Goal: Task Accomplishment & Management: Use online tool/utility

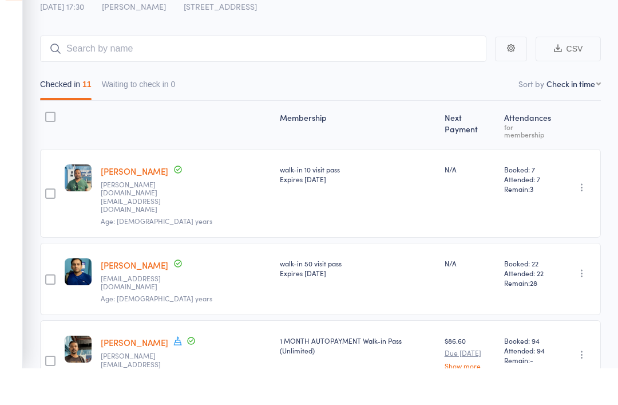
type input "a"
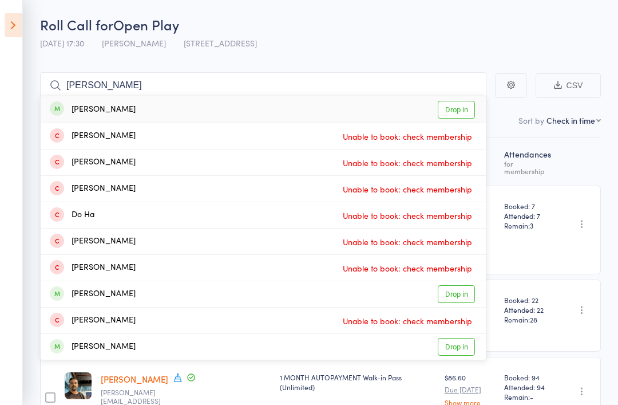
type input "Quan ha"
click at [468, 110] on link "Drop in" at bounding box center [456, 110] width 37 height 18
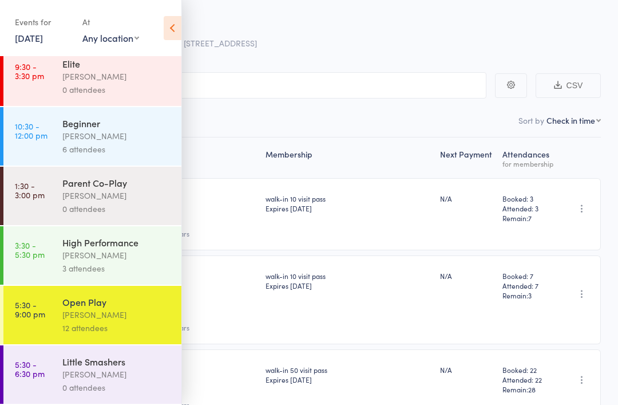
scroll to position [137, 0]
click at [191, 28] on div "Roll Call for Open Play" at bounding box center [324, 24] width 568 height 19
click at [174, 30] on icon at bounding box center [173, 28] width 18 height 24
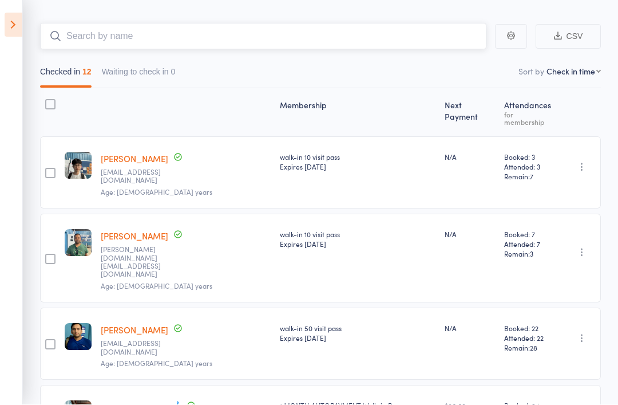
click at [306, 49] on input "search" at bounding box center [263, 36] width 447 height 26
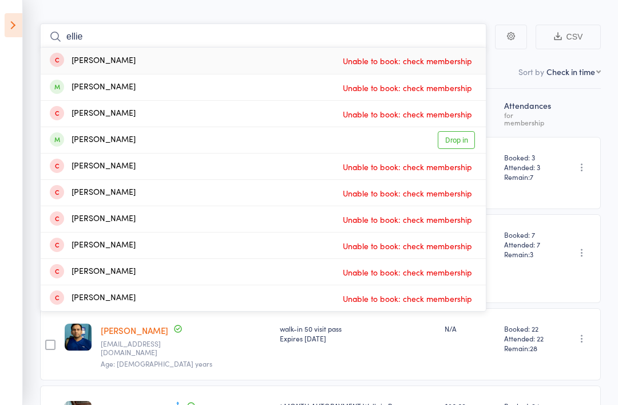
type input "ellie"
click at [459, 142] on link "Drop in" at bounding box center [456, 140] width 37 height 18
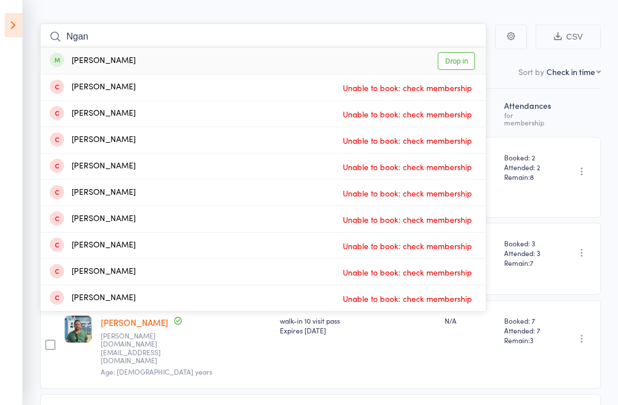
type input "Ngan"
click at [461, 60] on link "Drop in" at bounding box center [456, 61] width 37 height 18
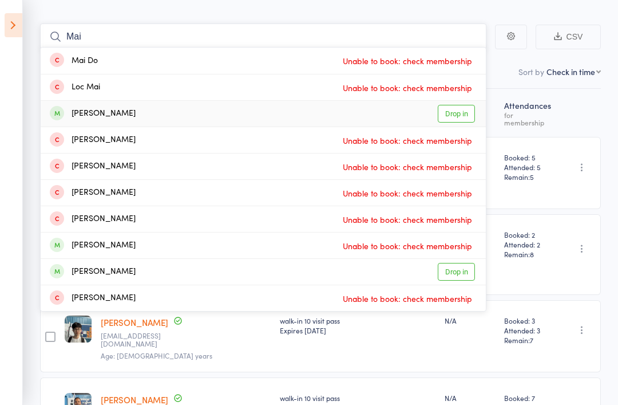
type input "Mai"
click at [467, 118] on link "Drop in" at bounding box center [456, 114] width 37 height 18
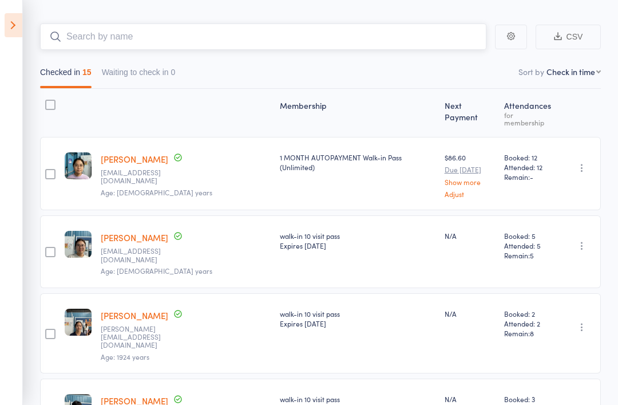
scroll to position [86, 0]
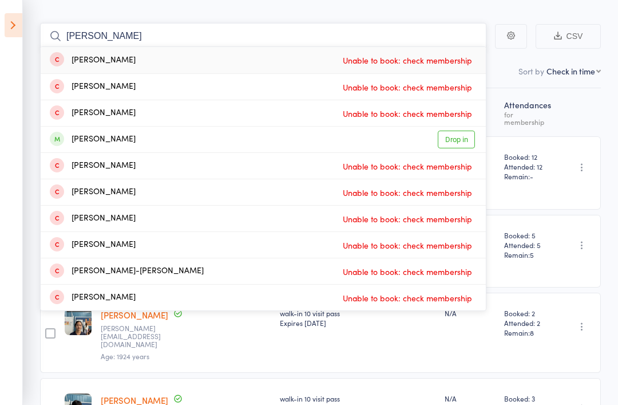
type input "Khoa"
click at [464, 145] on link "Drop in" at bounding box center [456, 140] width 37 height 18
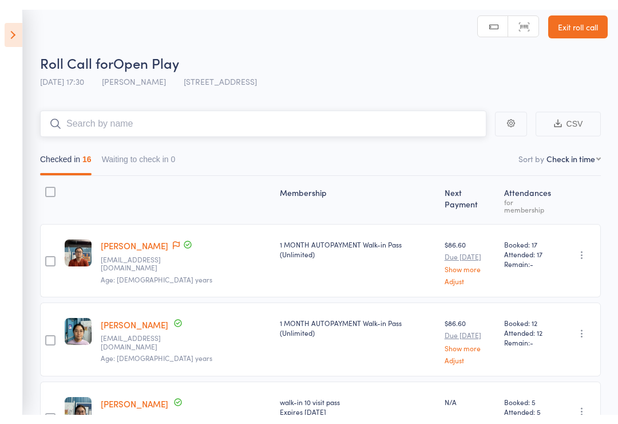
scroll to position [0, 0]
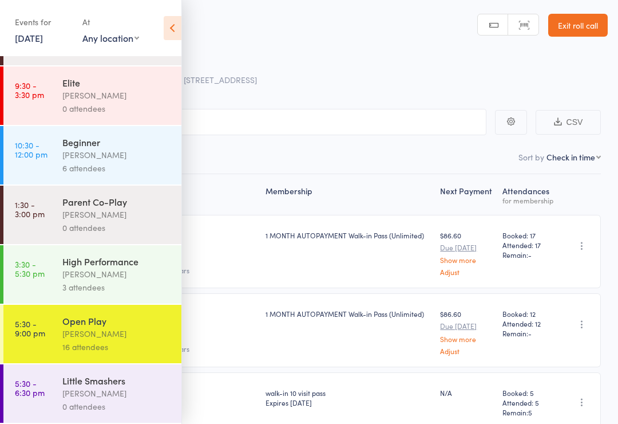
scroll to position [116, 0]
click at [134, 326] on div "Open Play" at bounding box center [116, 320] width 109 height 13
click at [377, 123] on input "search" at bounding box center [251, 122] width 469 height 26
click at [174, 31] on icon at bounding box center [173, 28] width 18 height 24
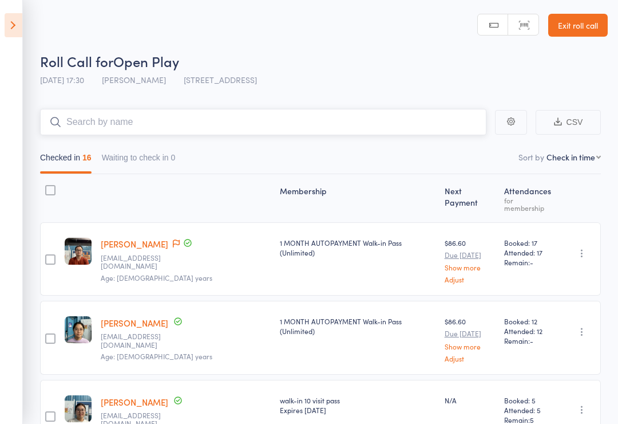
click at [281, 125] on input "search" at bounding box center [263, 122] width 447 height 26
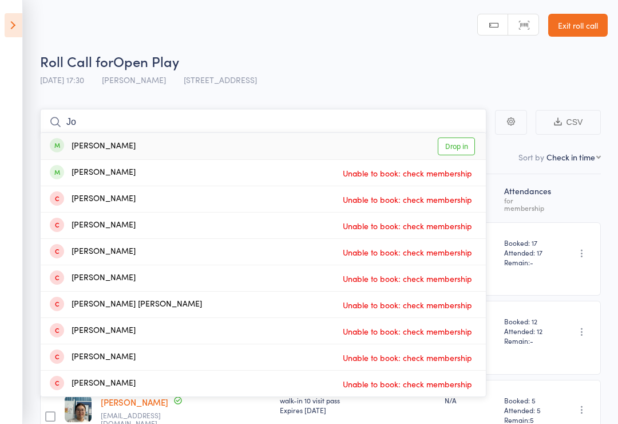
type input "Jo"
click at [471, 149] on link "Drop in" at bounding box center [456, 146] width 37 height 18
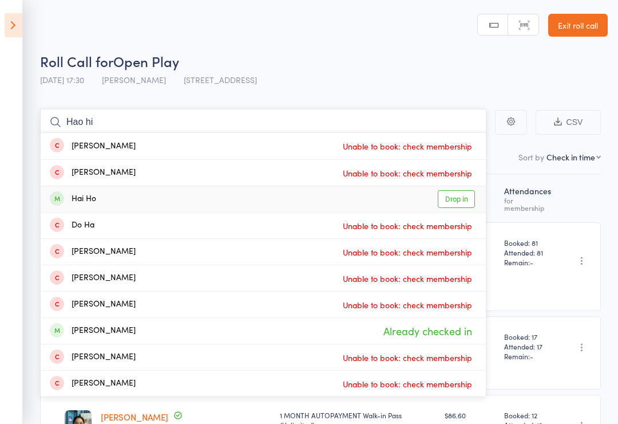
type input "Hao hi"
click at [465, 195] on link "Drop in" at bounding box center [456, 199] width 37 height 18
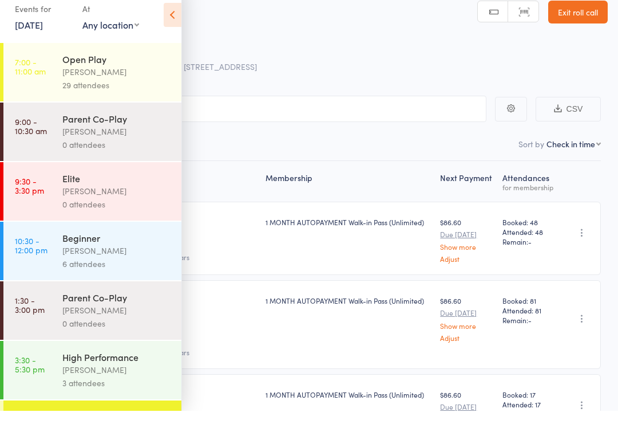
click at [172, 16] on icon at bounding box center [173, 28] width 18 height 24
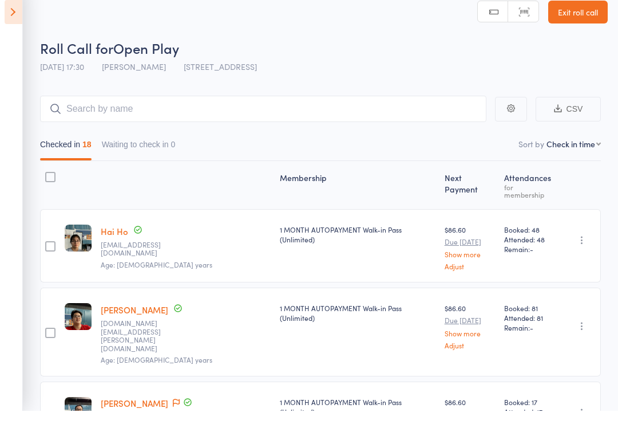
scroll to position [13, 0]
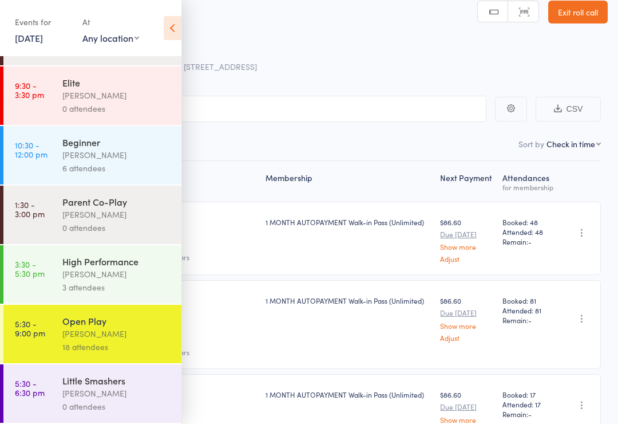
scroll to position [118, 0]
click at [147, 347] on div "18 attendees" at bounding box center [116, 346] width 109 height 13
click at [164, 24] on icon at bounding box center [173, 28] width 18 height 24
